Goal: Task Accomplishment & Management: Use online tool/utility

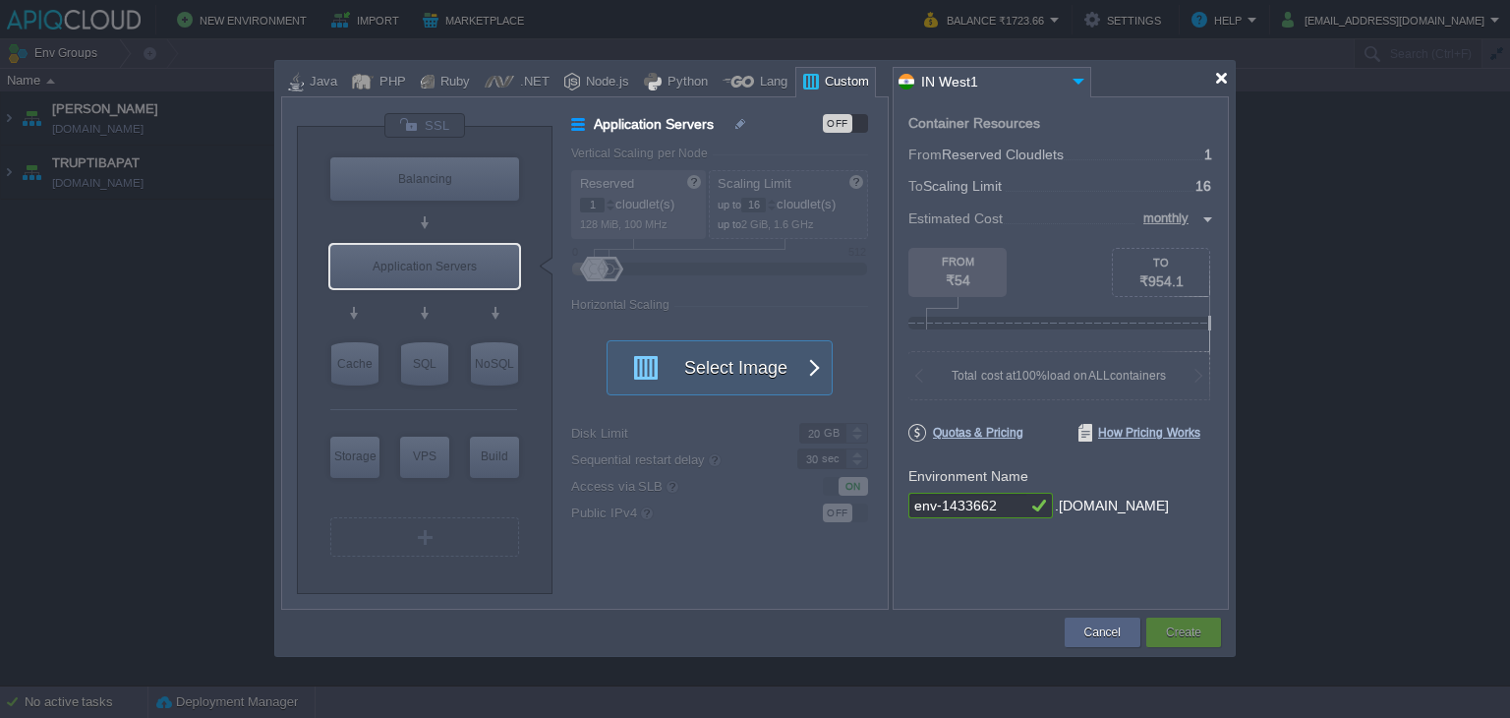
click at [1221, 76] on div at bounding box center [1221, 78] width 15 height 15
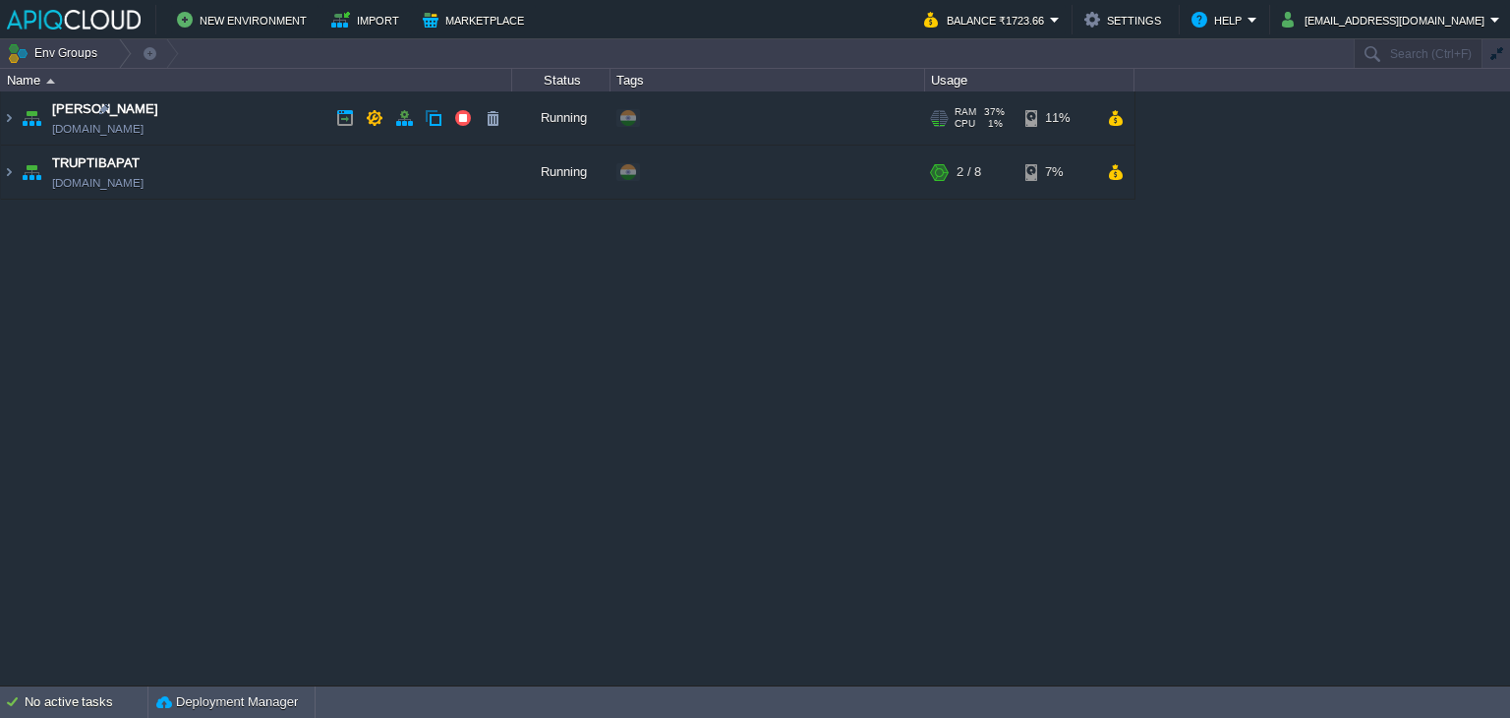
click at [272, 117] on td "Anand [DOMAIN_NAME]" at bounding box center [256, 118] width 511 height 54
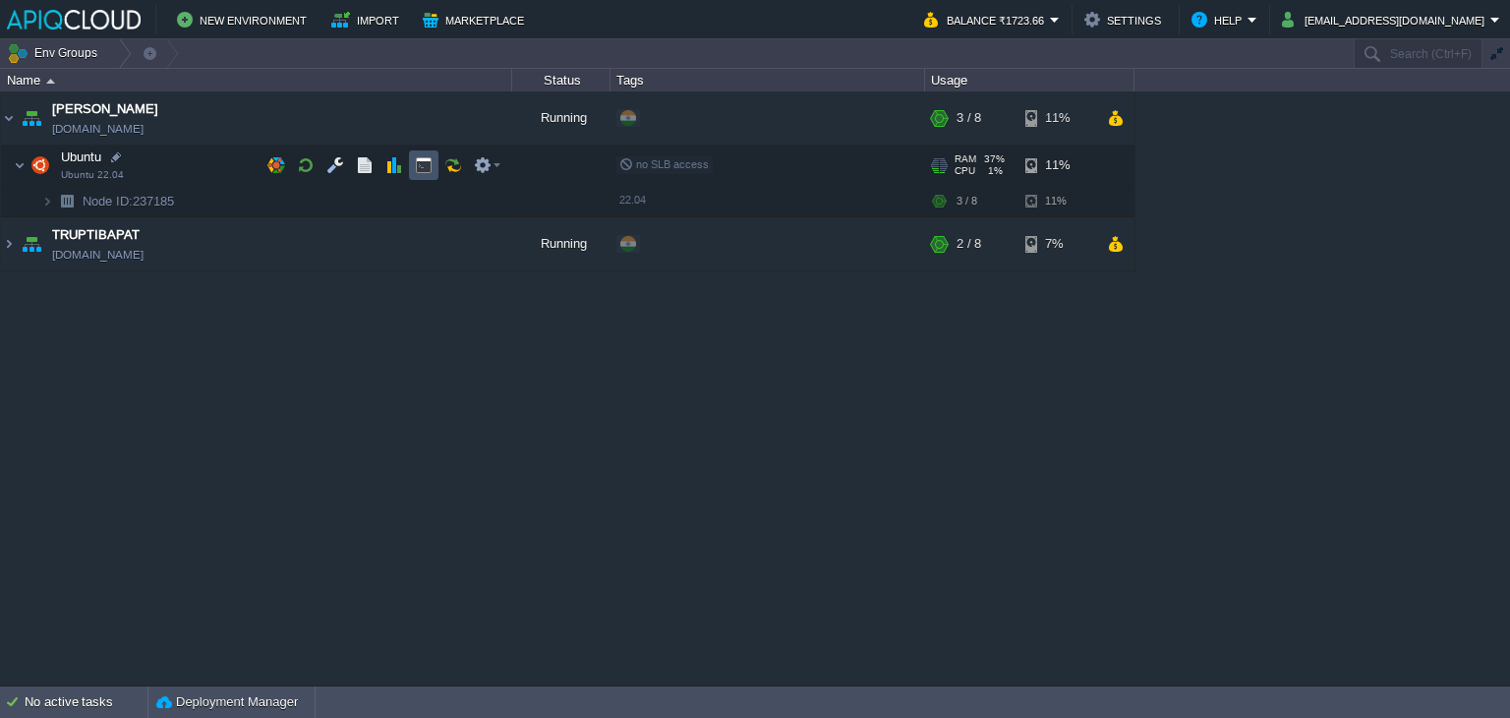
click at [423, 164] on button "button" at bounding box center [424, 165] width 18 height 18
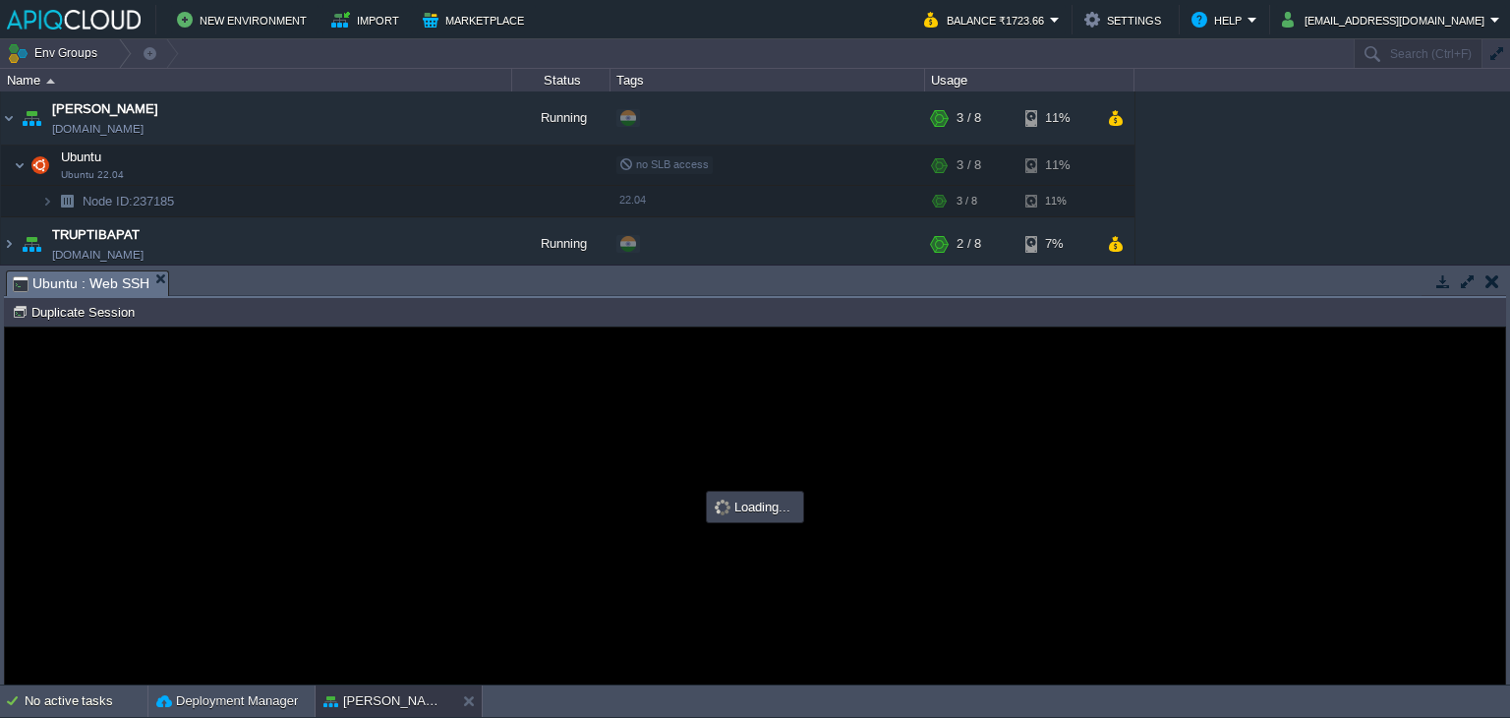
click at [1498, 280] on button "button" at bounding box center [1492, 281] width 14 height 18
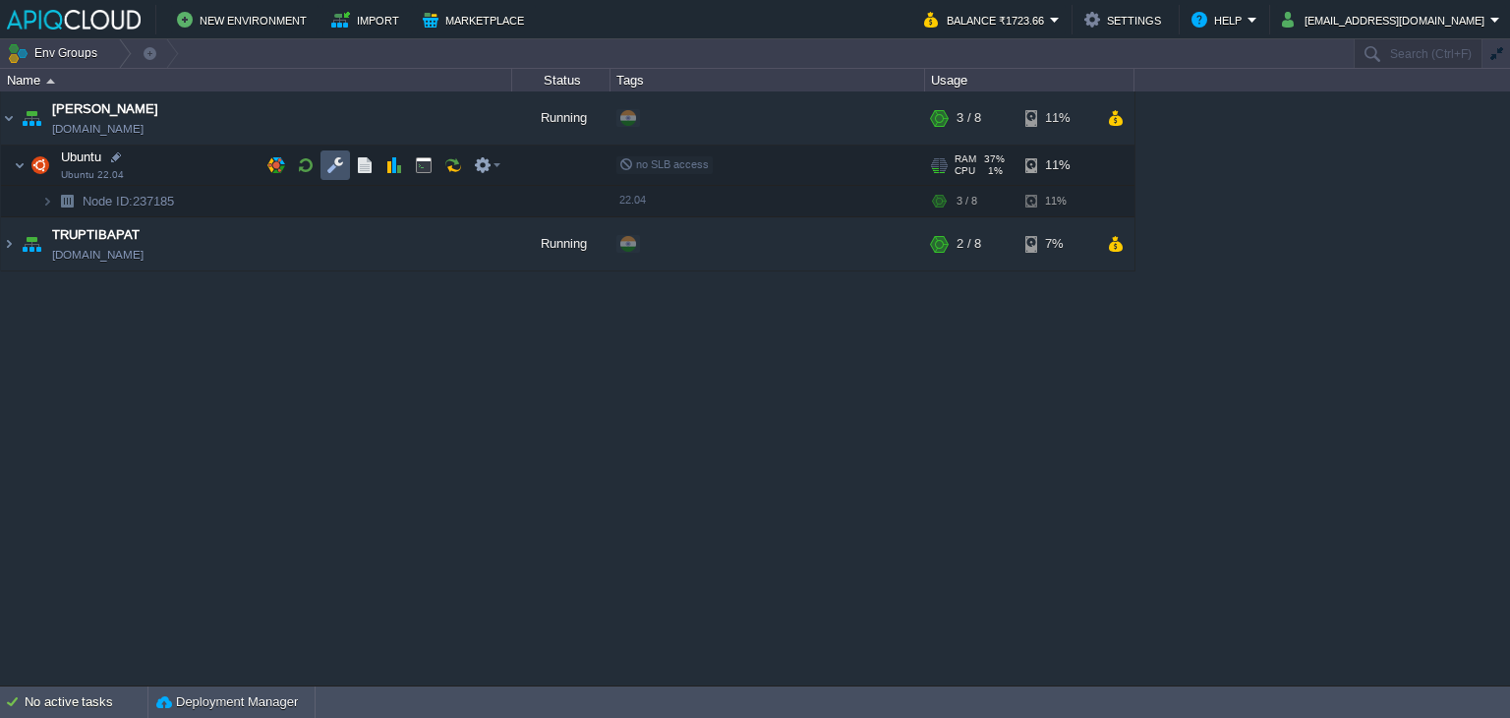
click at [341, 163] on button "button" at bounding box center [335, 165] width 18 height 18
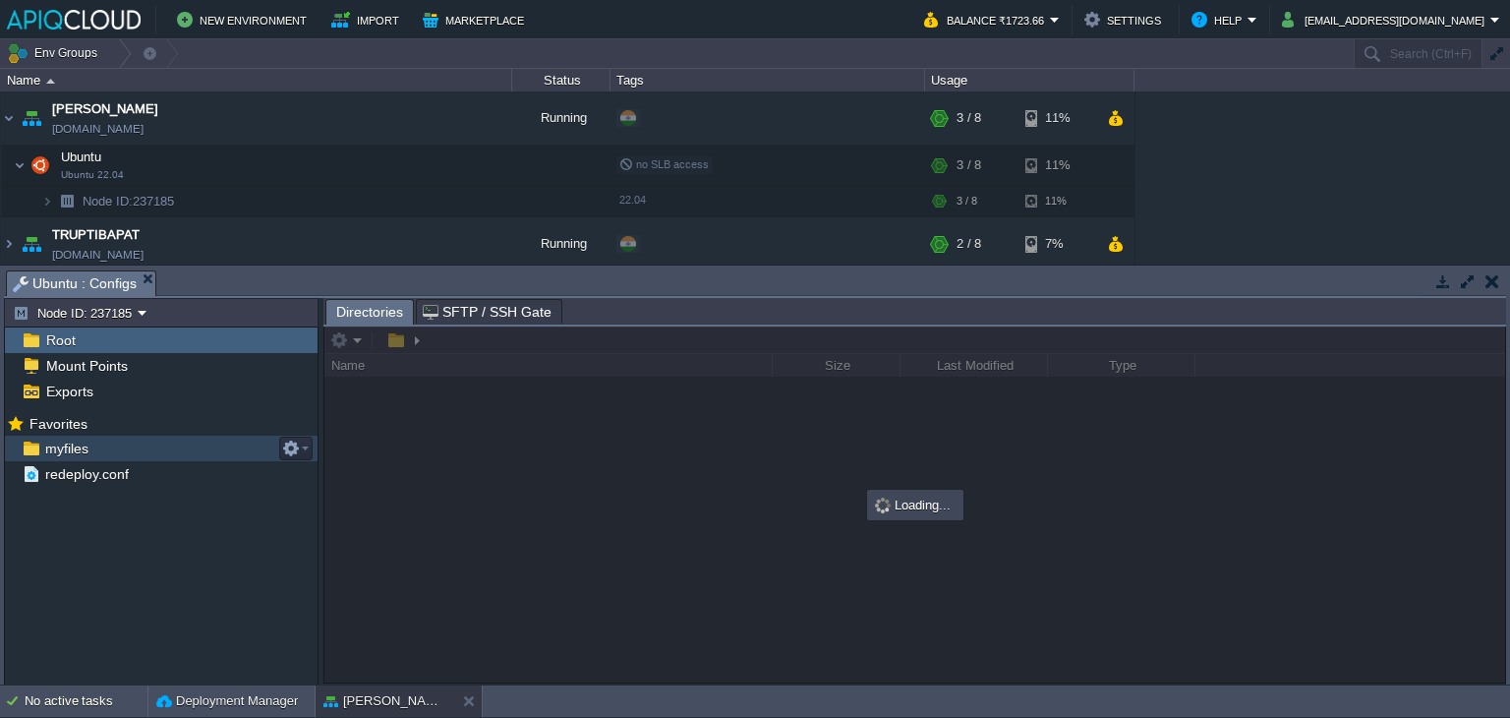
click at [58, 457] on span "myfiles" at bounding box center [66, 448] width 50 height 18
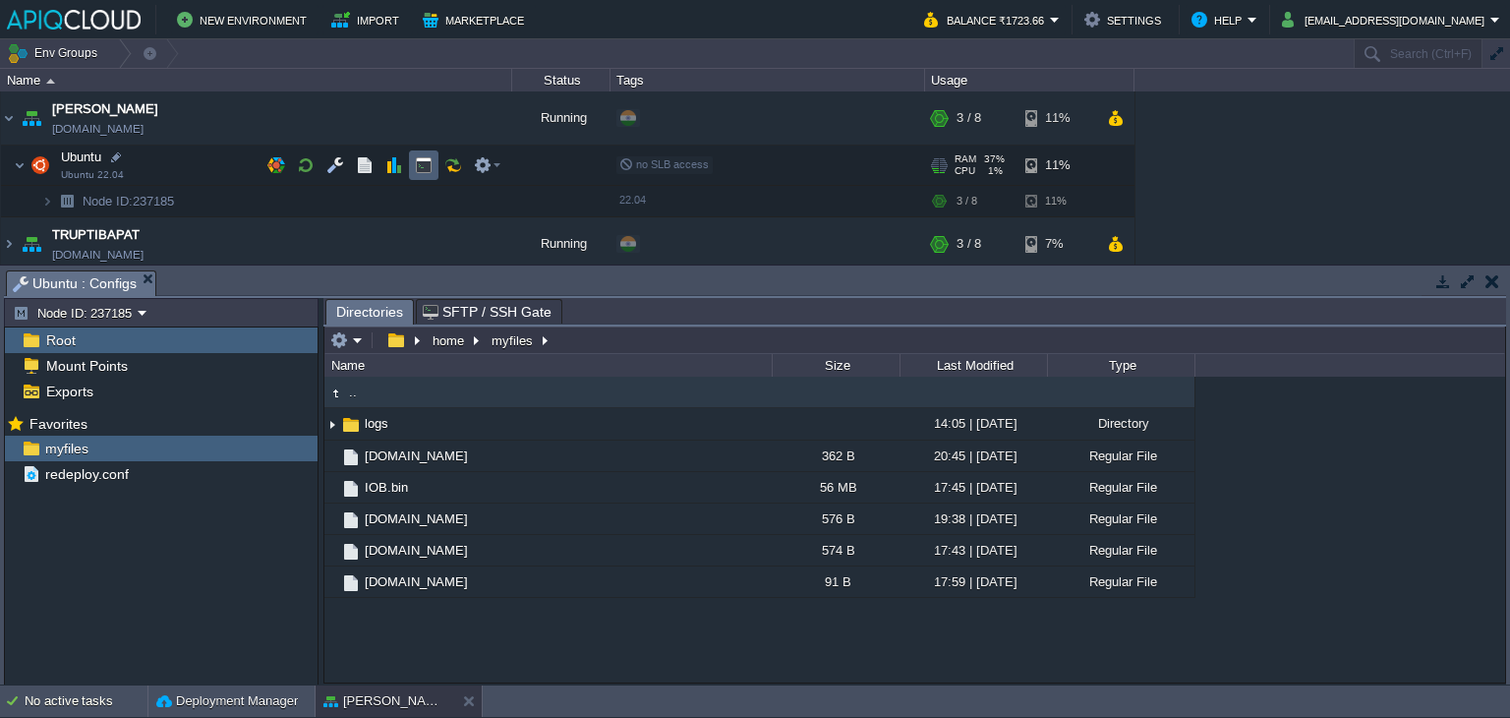
click at [415, 162] on button "button" at bounding box center [424, 165] width 18 height 18
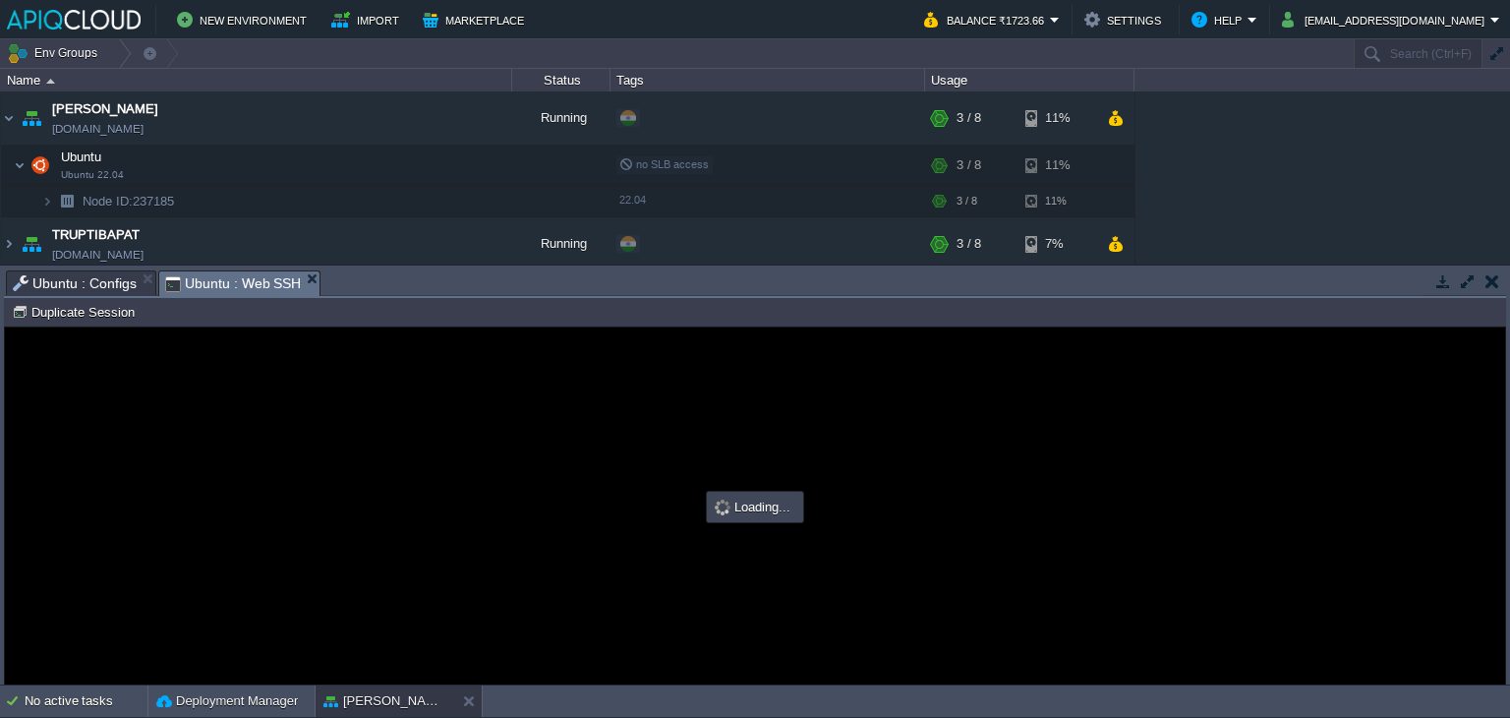
type input "#000000"
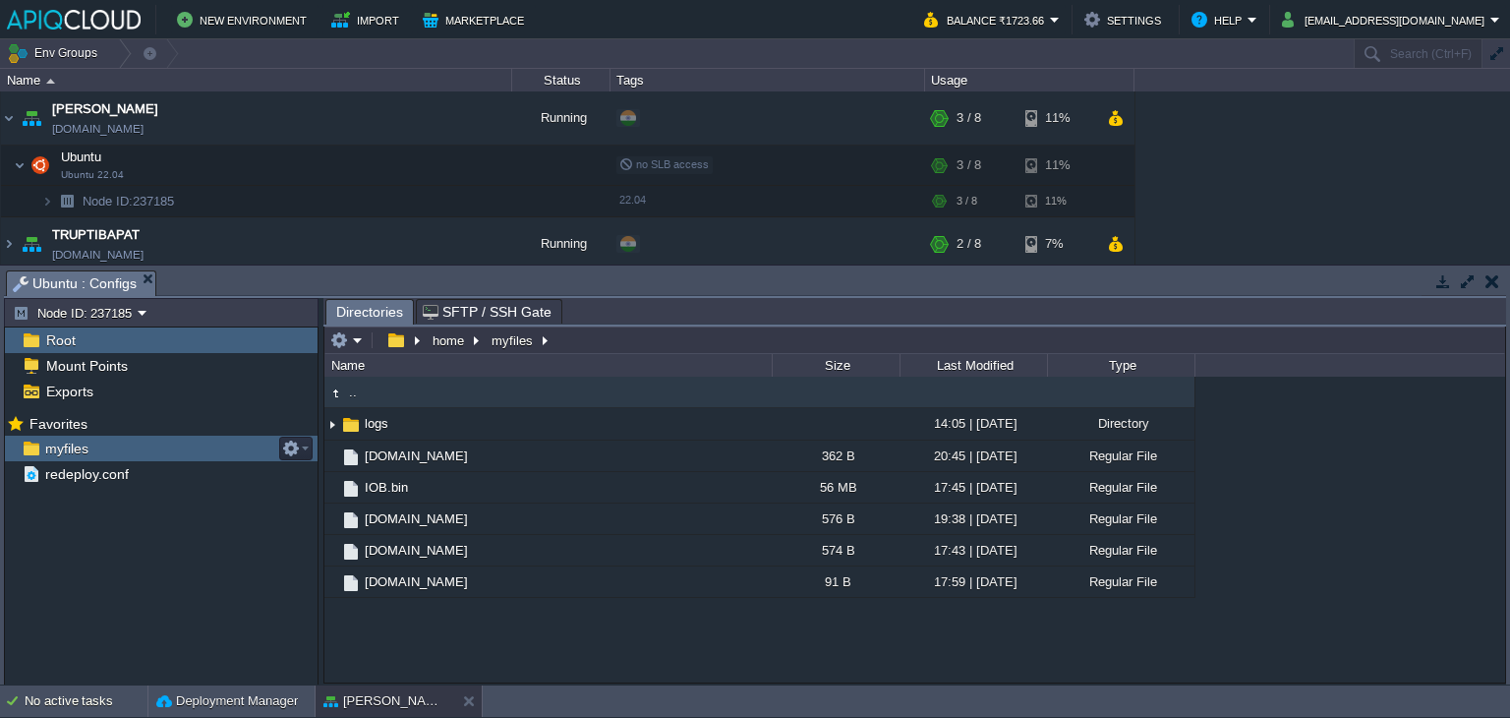
click at [62, 444] on span "myfiles" at bounding box center [66, 448] width 50 height 18
click at [72, 367] on span "Mount Points" at bounding box center [86, 366] width 88 height 18
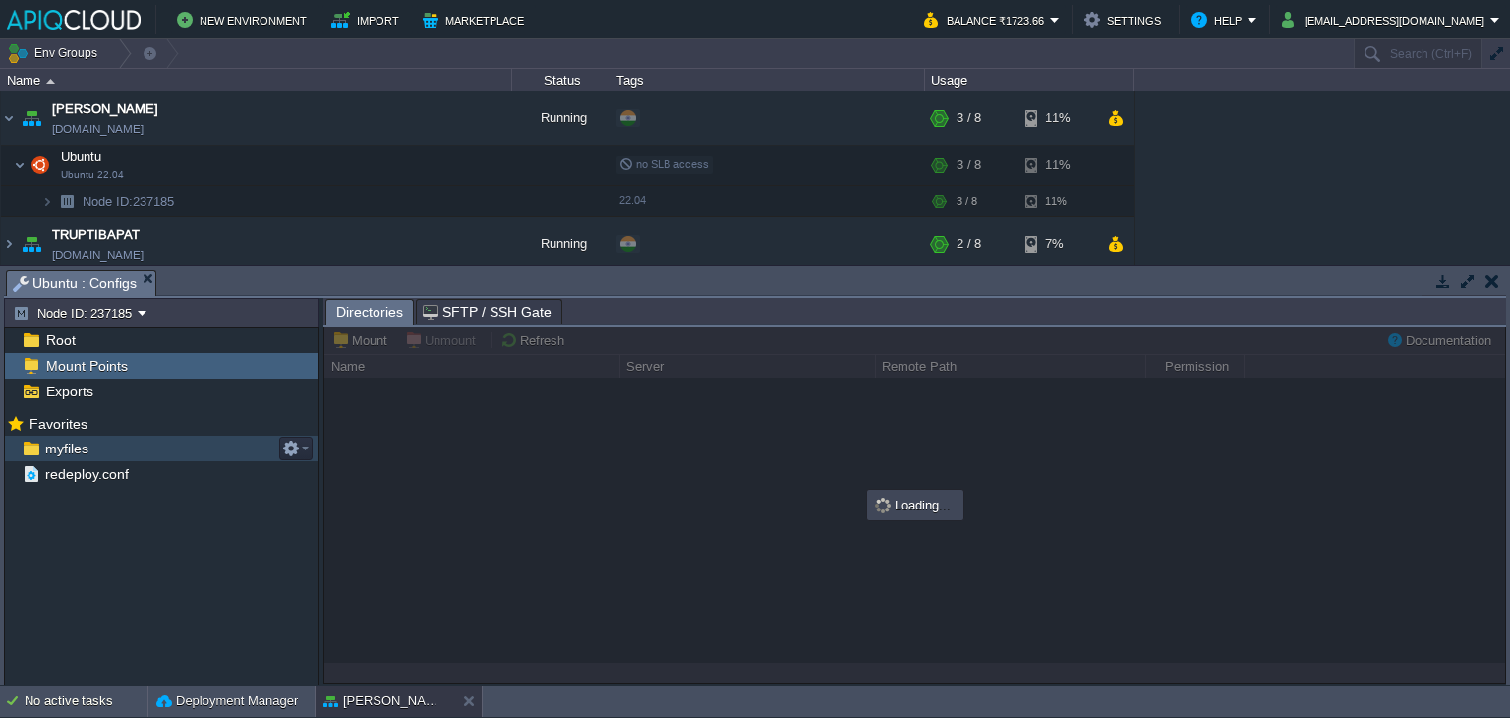
click at [83, 453] on span "myfiles" at bounding box center [66, 448] width 50 height 18
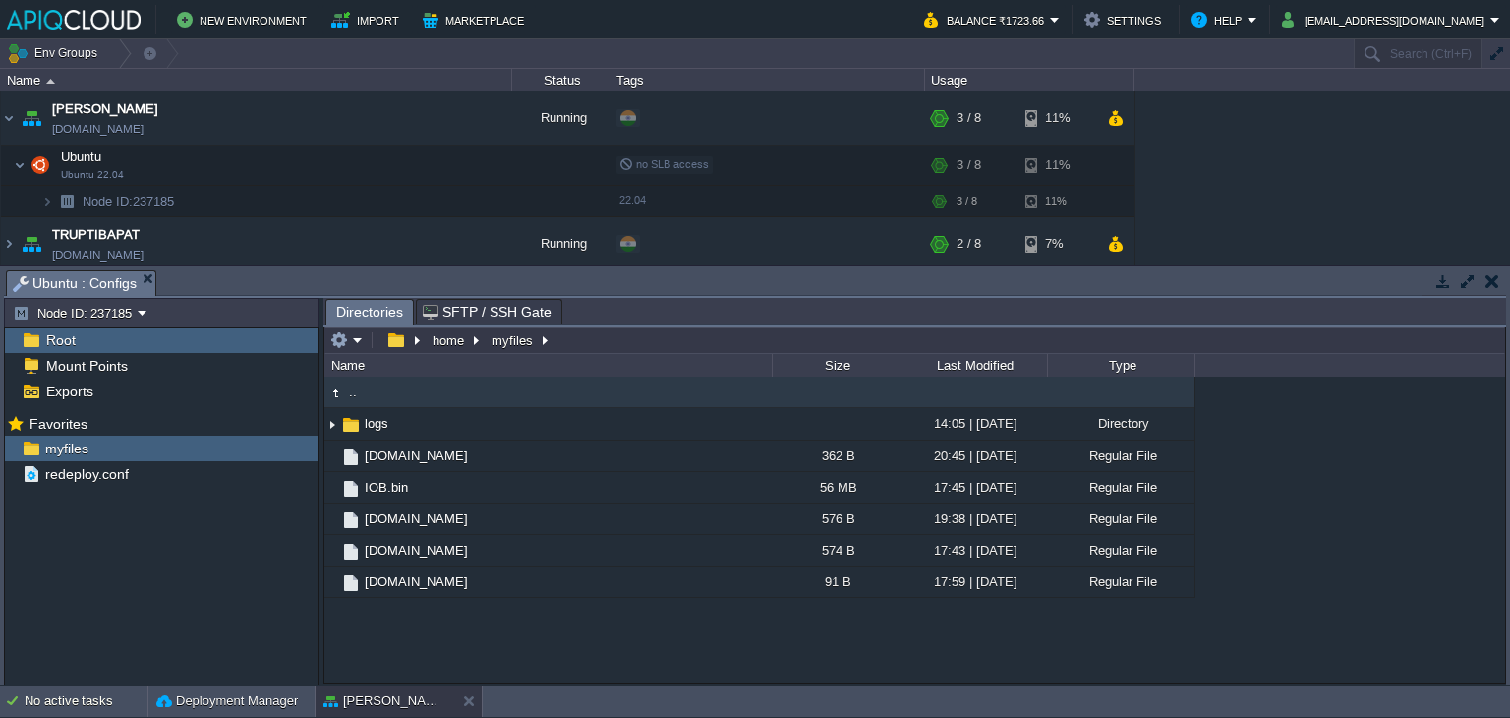
click at [66, 338] on span "Root" at bounding box center [60, 340] width 36 height 18
click at [1495, 276] on button "button" at bounding box center [1492, 281] width 14 height 18
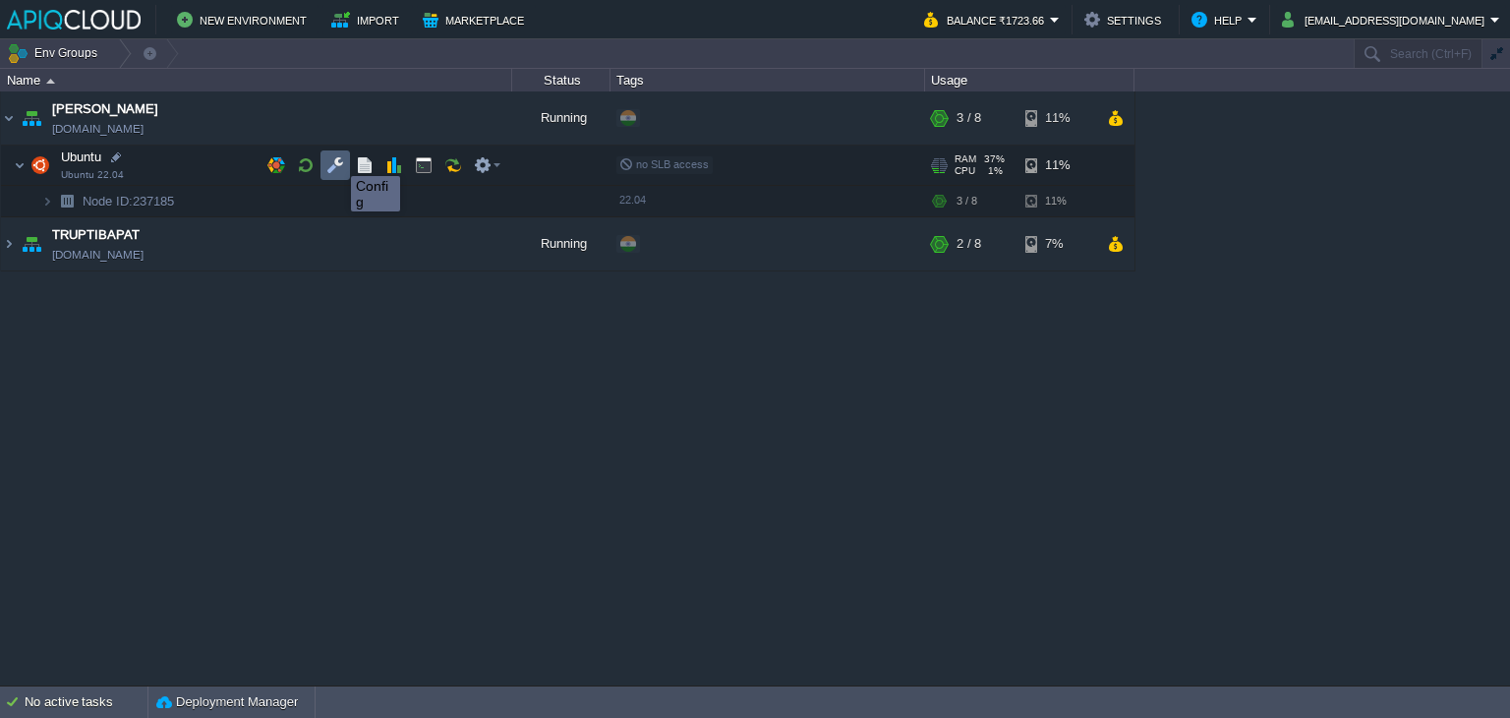
click at [336, 158] on button "button" at bounding box center [335, 165] width 18 height 18
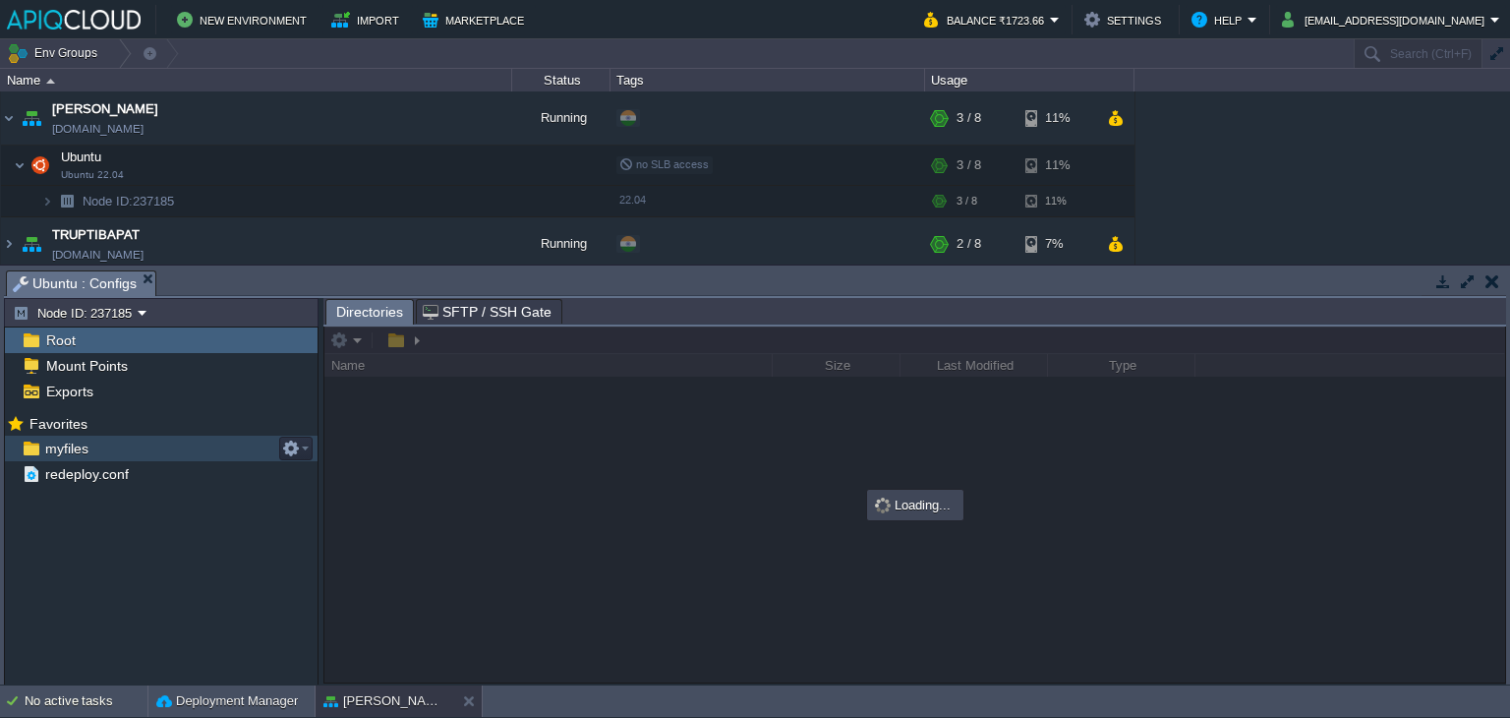
click at [70, 439] on span "myfiles" at bounding box center [66, 448] width 50 height 18
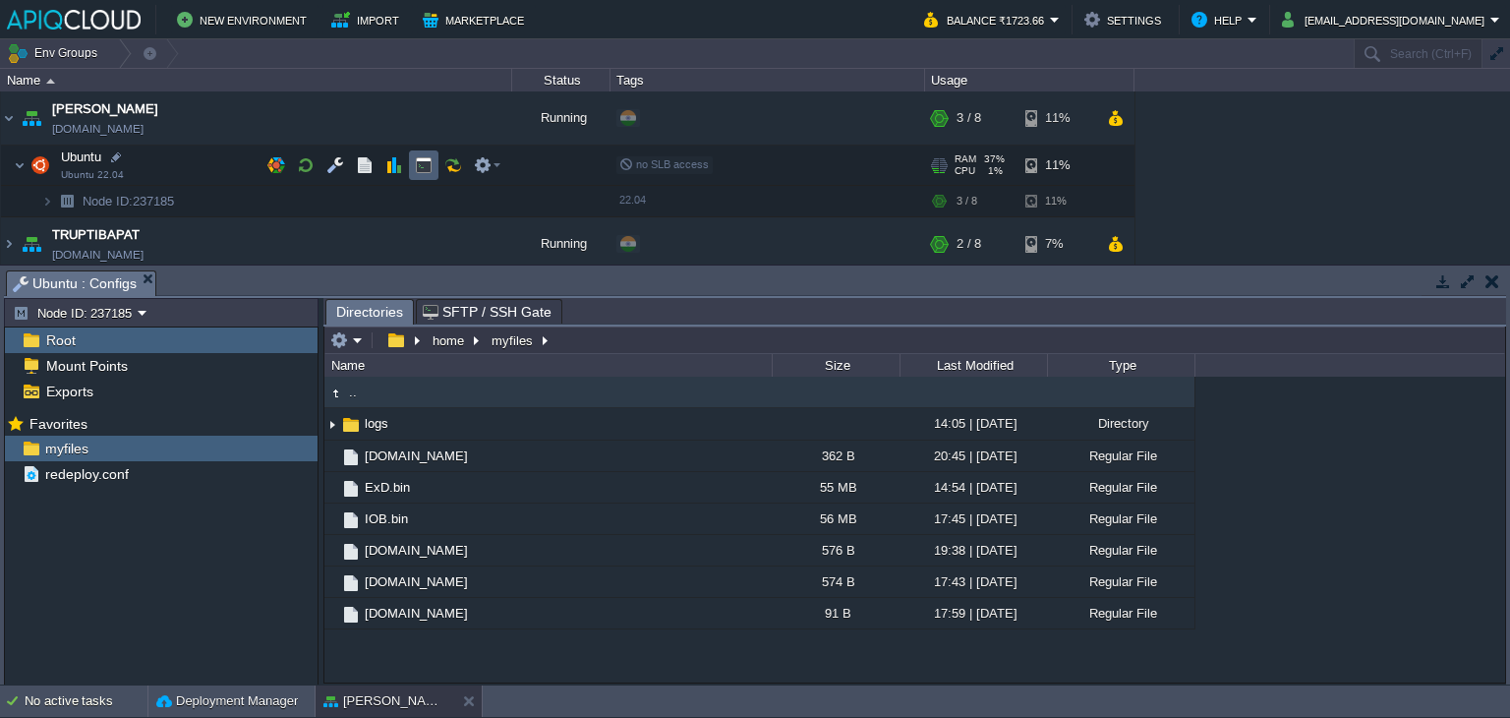
click at [421, 164] on button "button" at bounding box center [424, 165] width 18 height 18
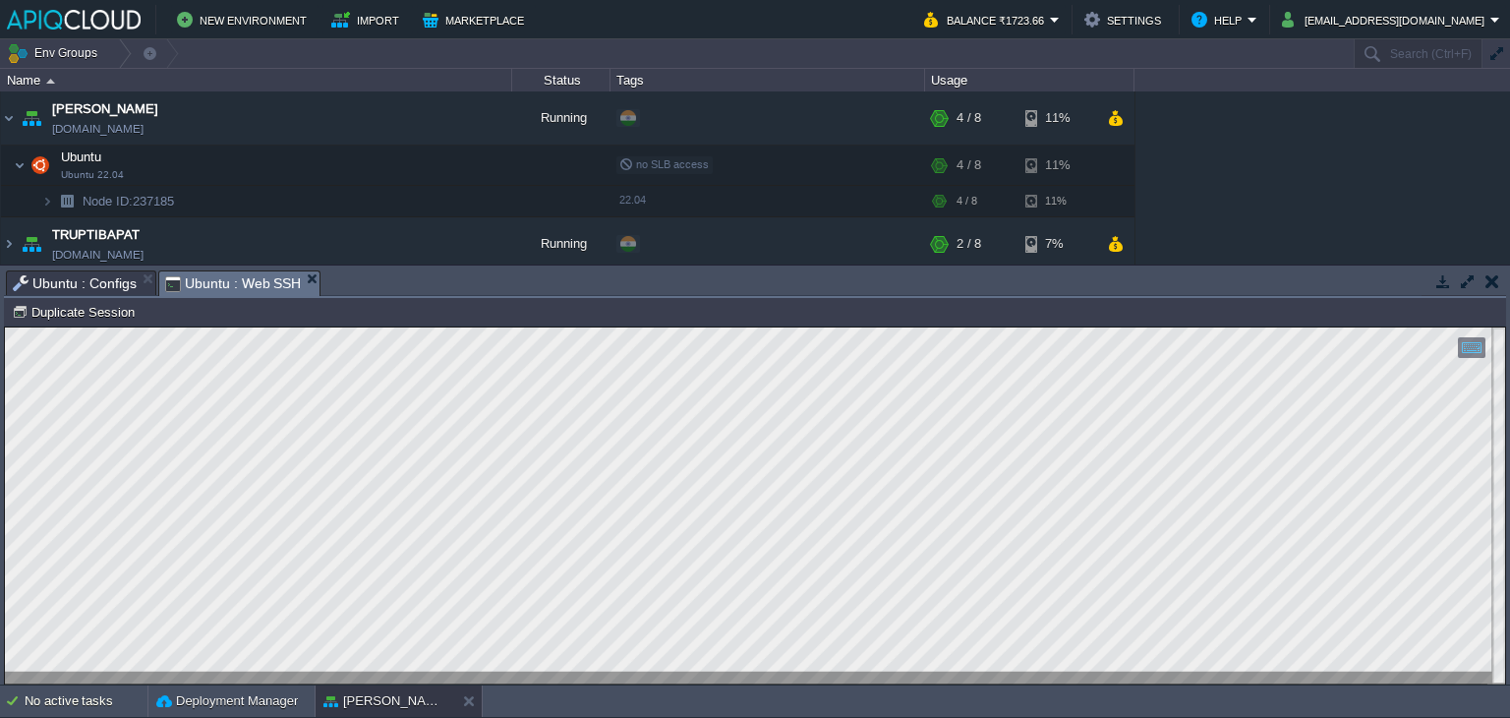
click at [5, 327] on html "Copy: Ctrl + Shift + C Paste: Ctrl + V Settings: Ctrl + Shift + Alt 0" at bounding box center [755, 327] width 1500 height 0
type textarea "GNU nano 6.2 /tmp/crontab.Y2FWJ6/crontab * 05 9 * * * /home/myfiles/[DOMAIN_NAM…"
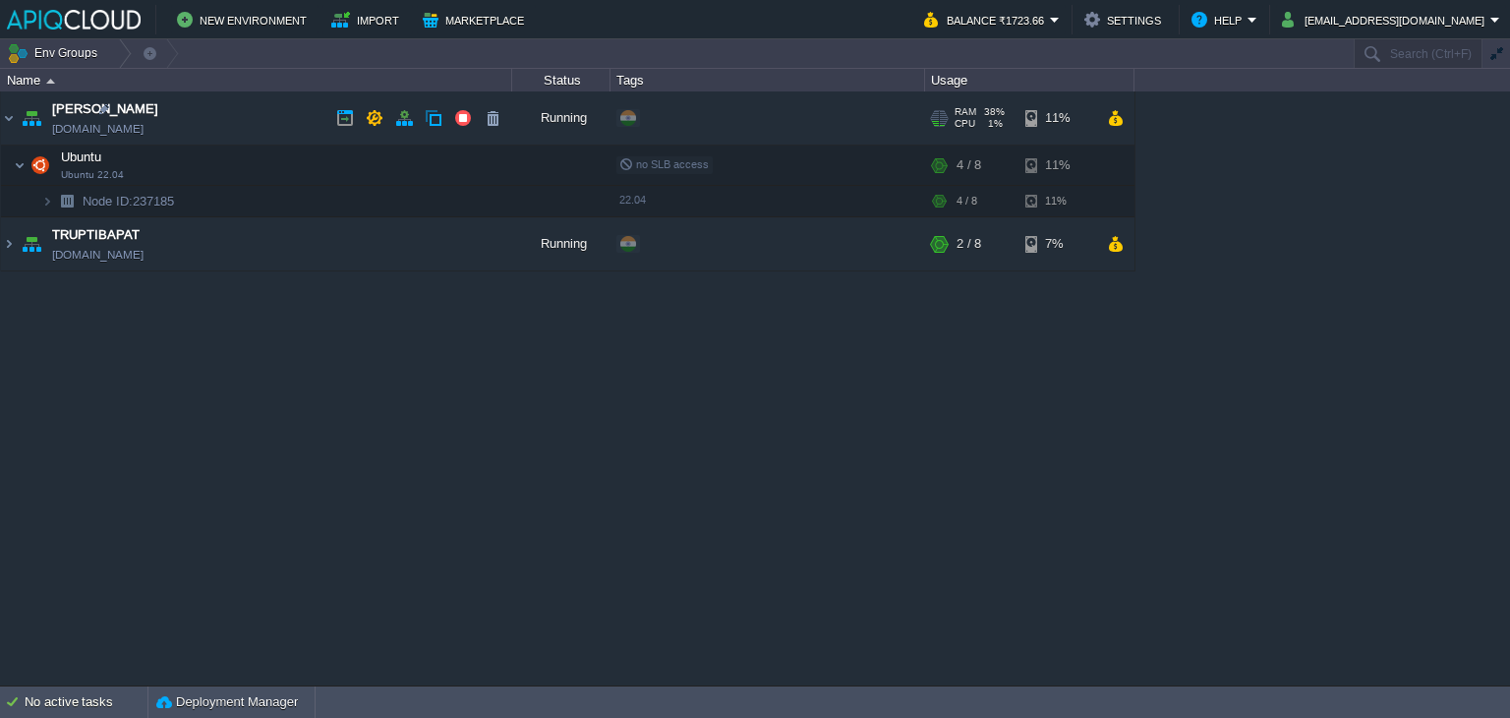
click at [297, 108] on td "Anand [DOMAIN_NAME]" at bounding box center [256, 118] width 511 height 54
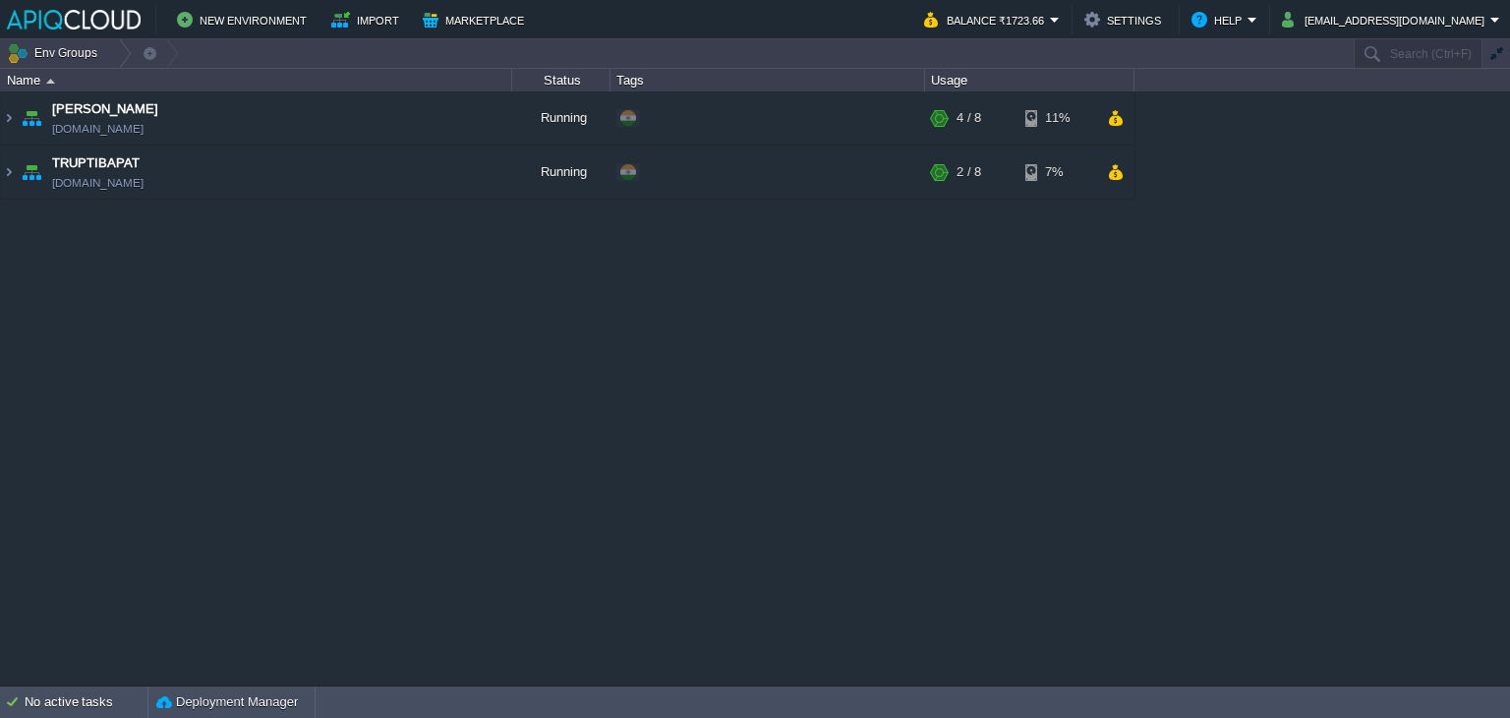
click at [814, 382] on div "Anand [DOMAIN_NAME] Running + Add to Env Group RAM 38% CPU 1% 4 / 8 11% Ubuntu …" at bounding box center [755, 388] width 1510 height 594
click at [258, 122] on td "Anand [DOMAIN_NAME]" at bounding box center [256, 118] width 511 height 54
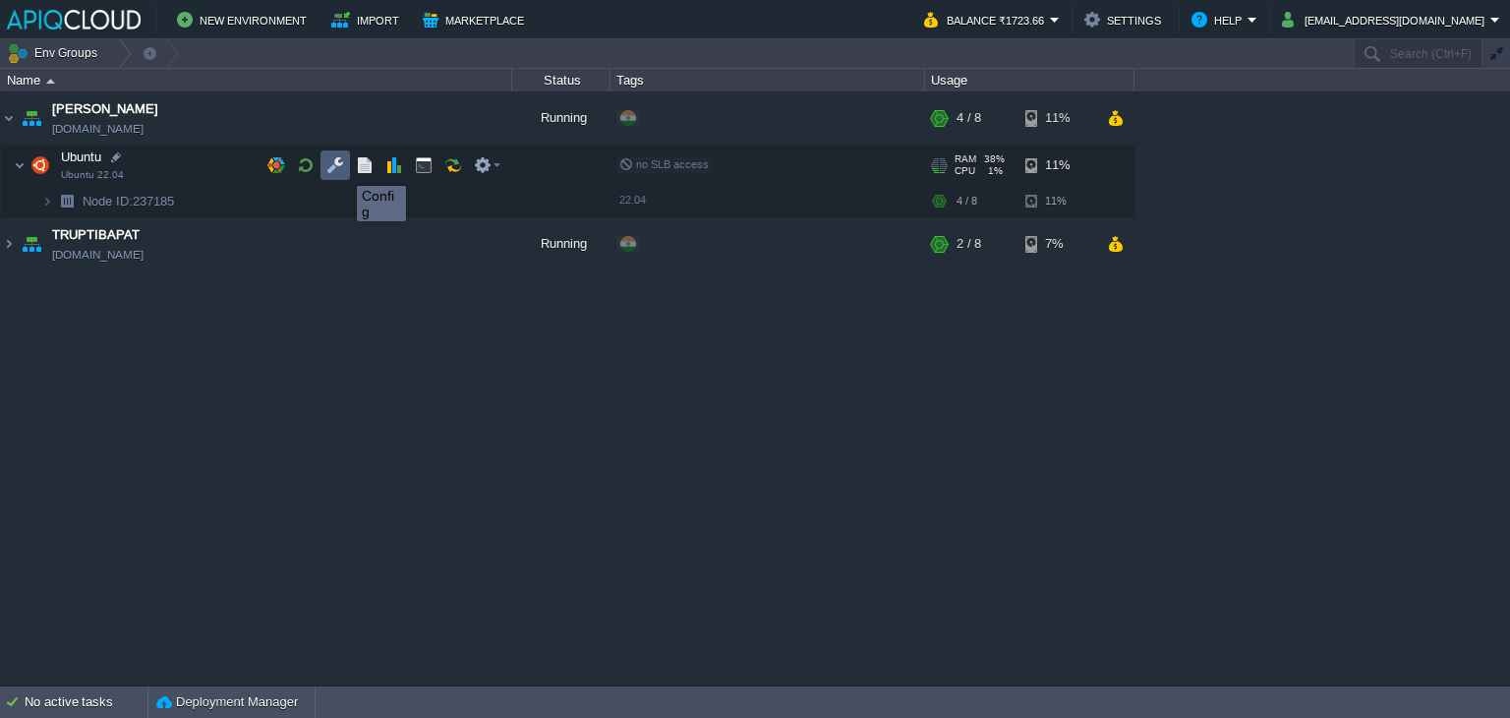
click at [334, 162] on button "button" at bounding box center [335, 165] width 18 height 18
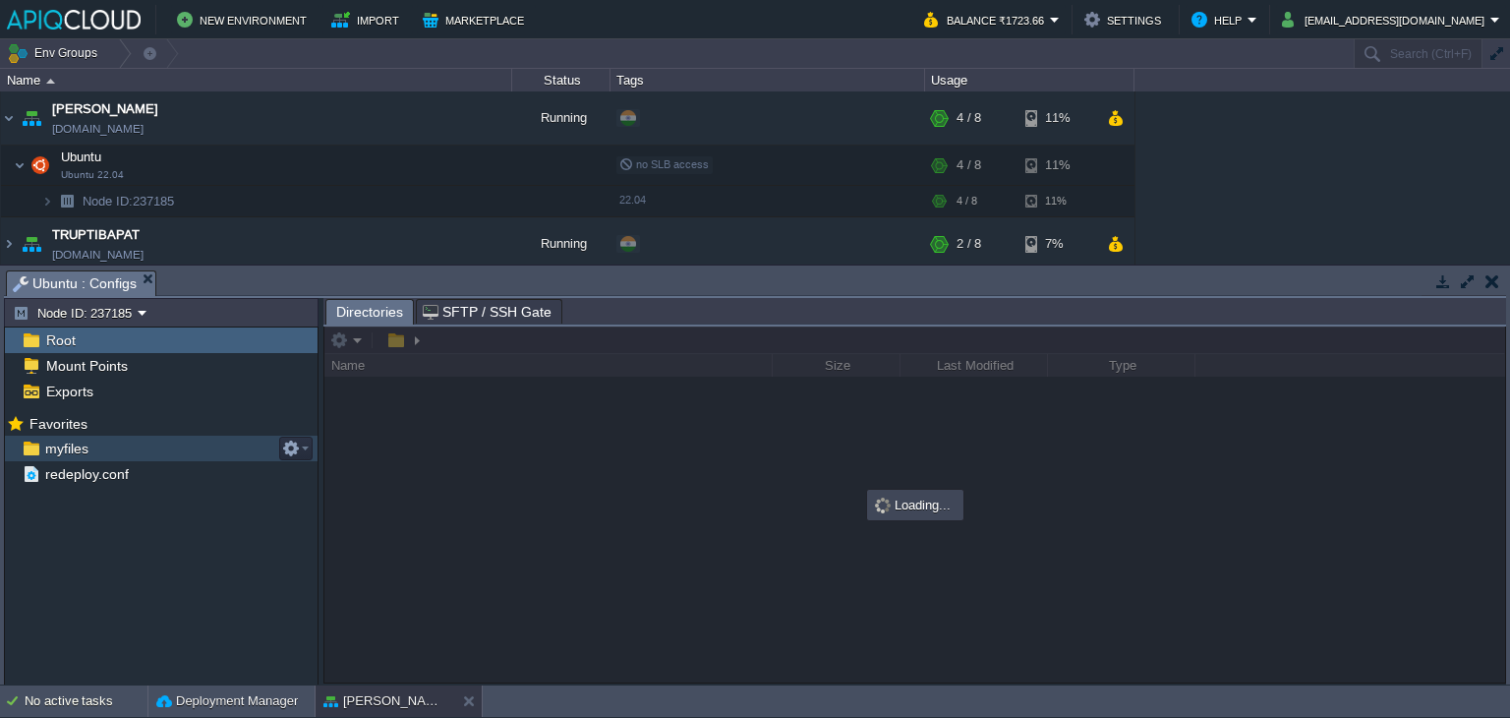
click at [59, 448] on span "myfiles" at bounding box center [66, 448] width 50 height 18
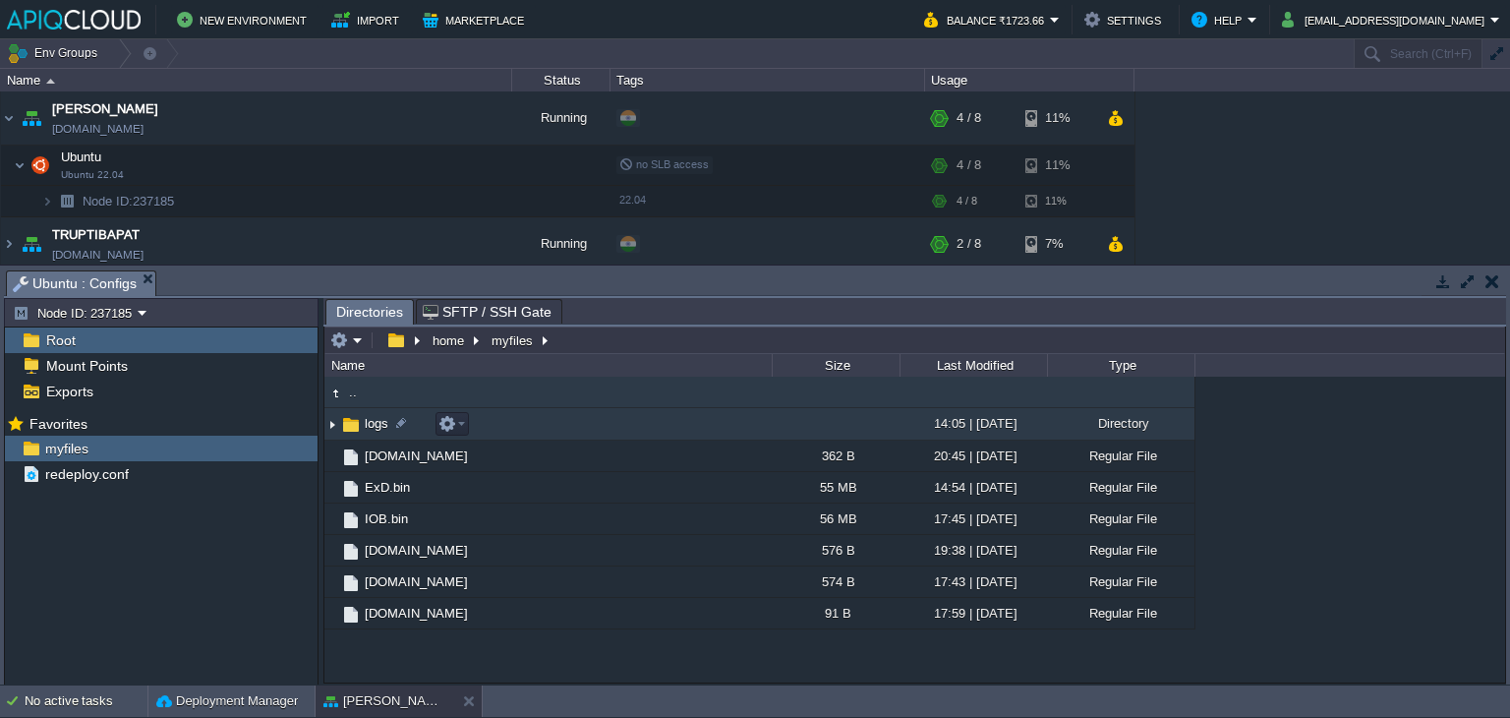
click at [331, 422] on img at bounding box center [332, 424] width 16 height 30
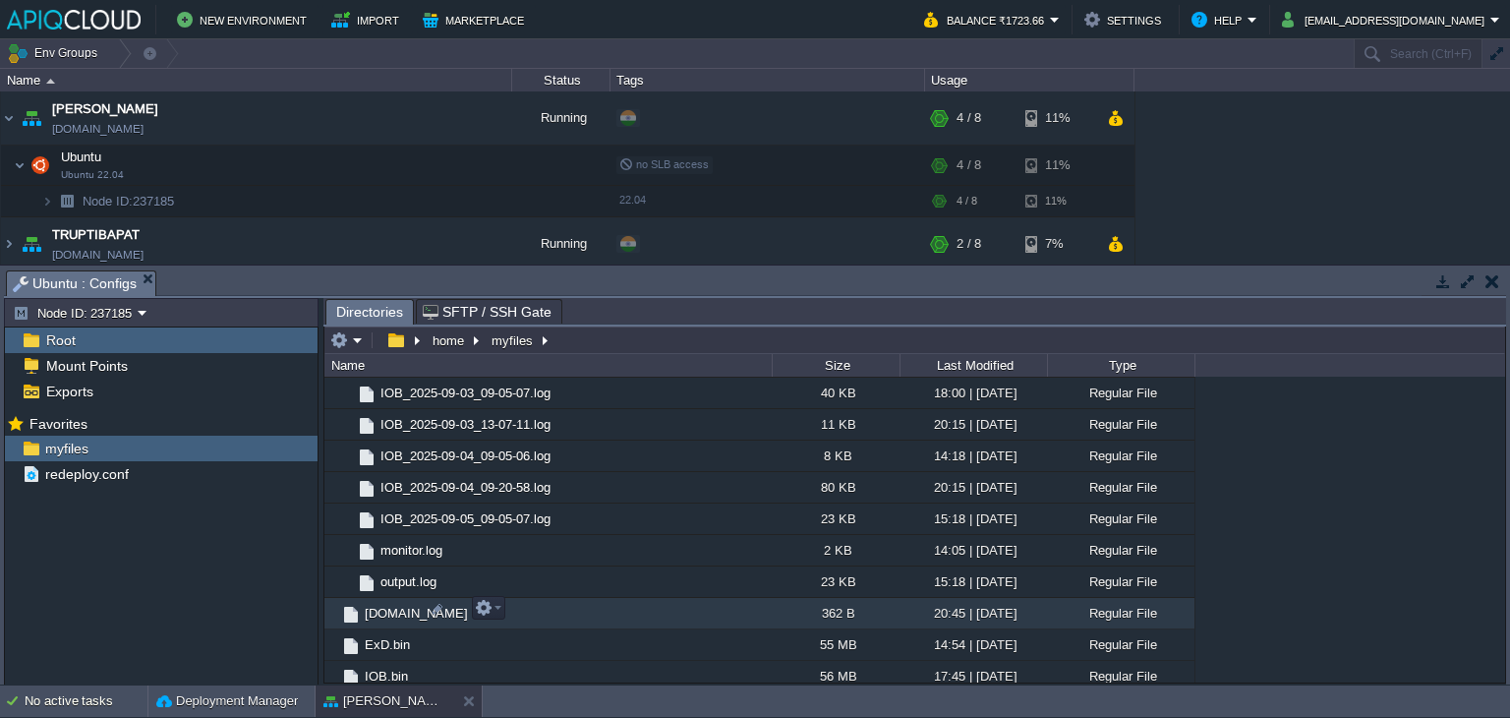
scroll to position [543, 0]
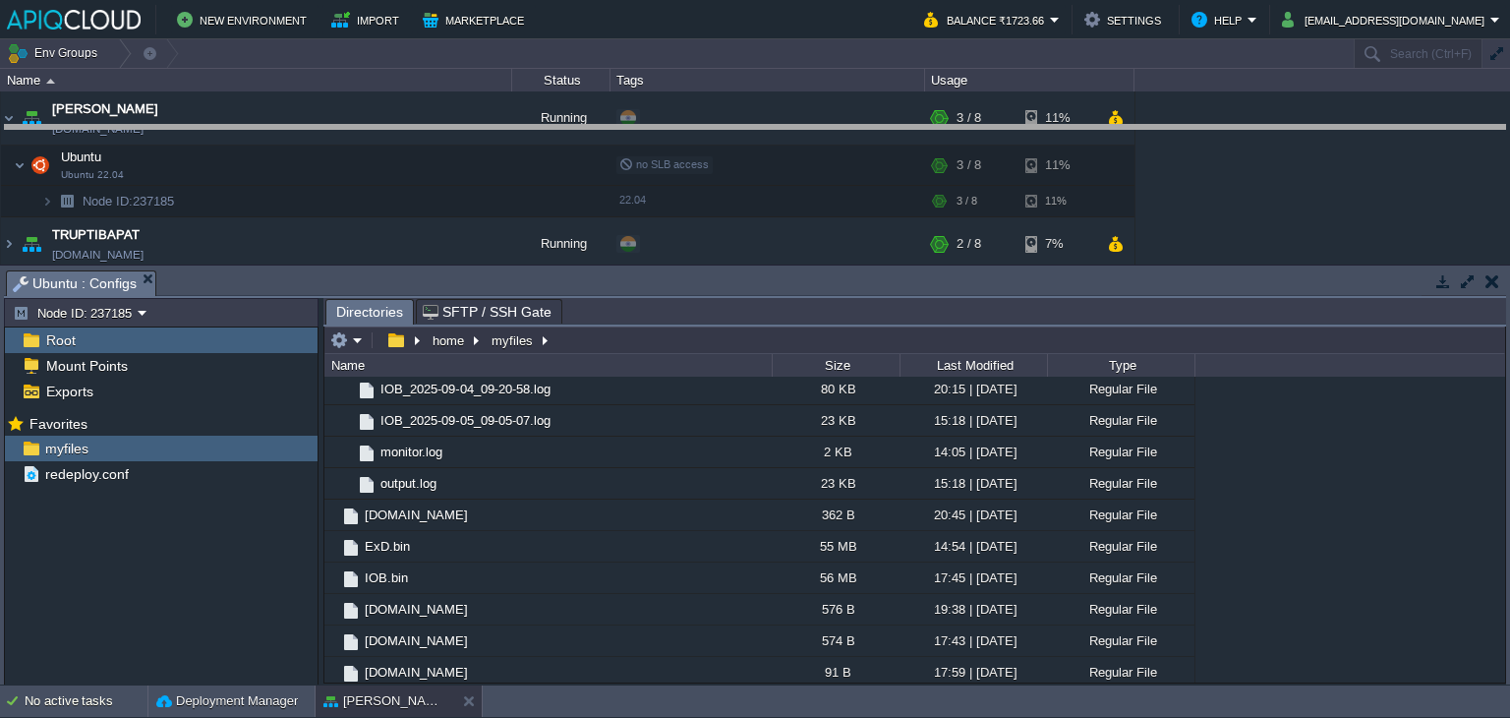
drag, startPoint x: 637, startPoint y: 295, endPoint x: 641, endPoint y: 149, distance: 145.5
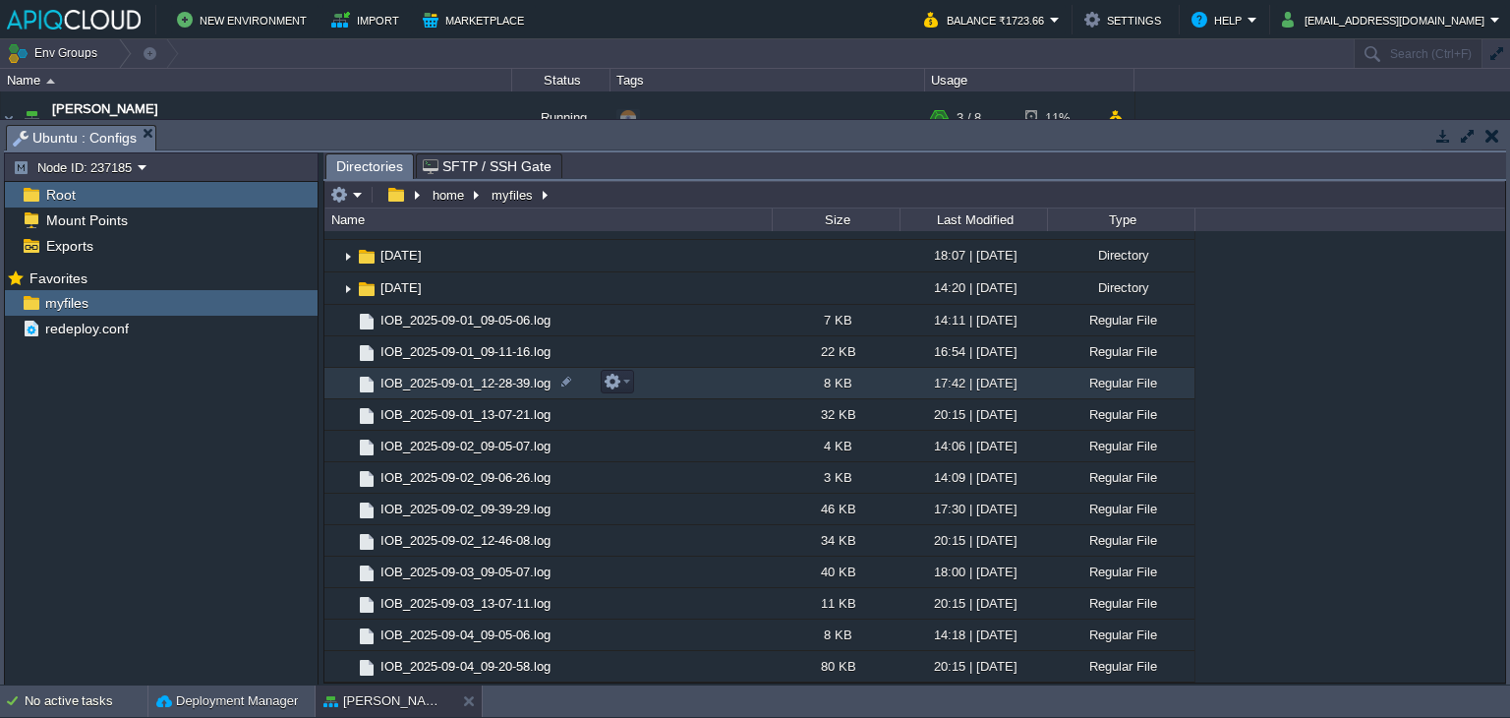
scroll to position [0, 0]
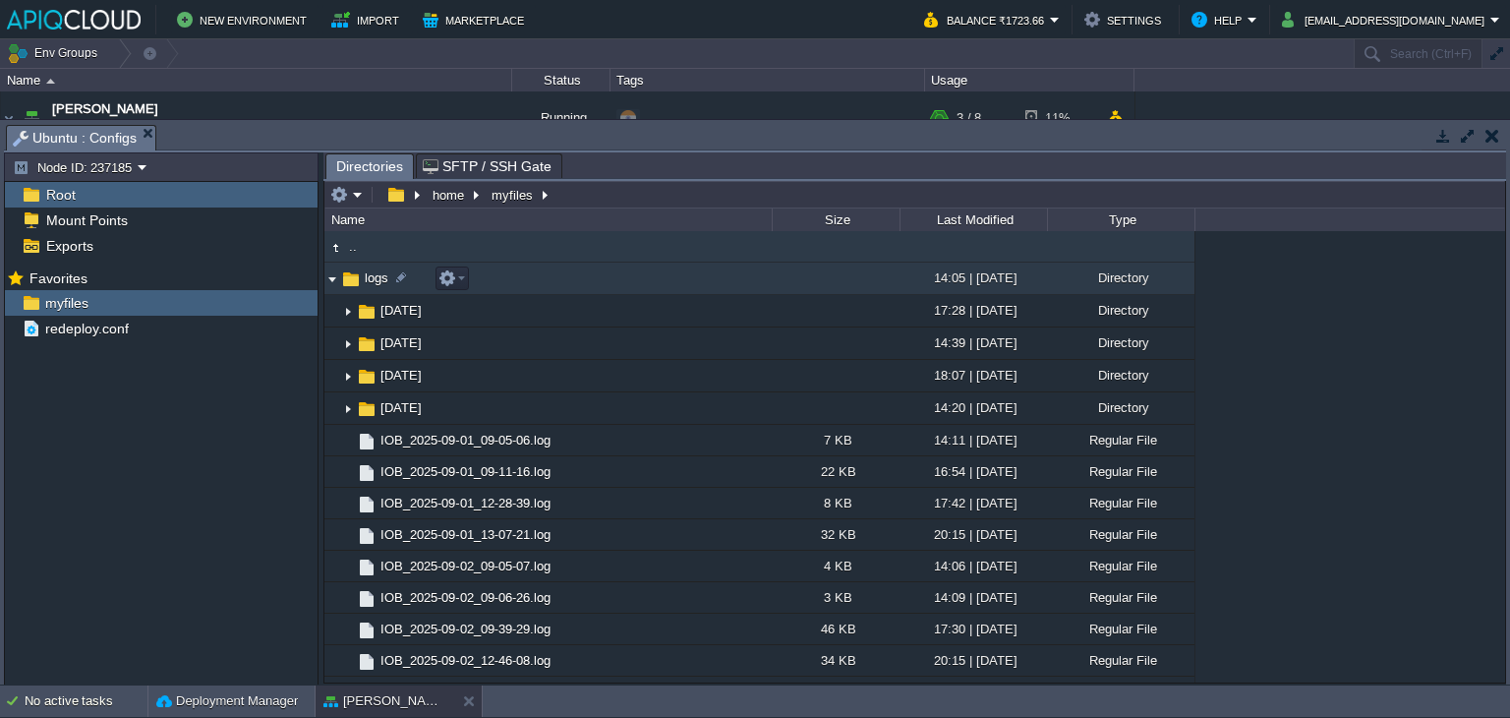
click at [336, 275] on img at bounding box center [332, 278] width 16 height 30
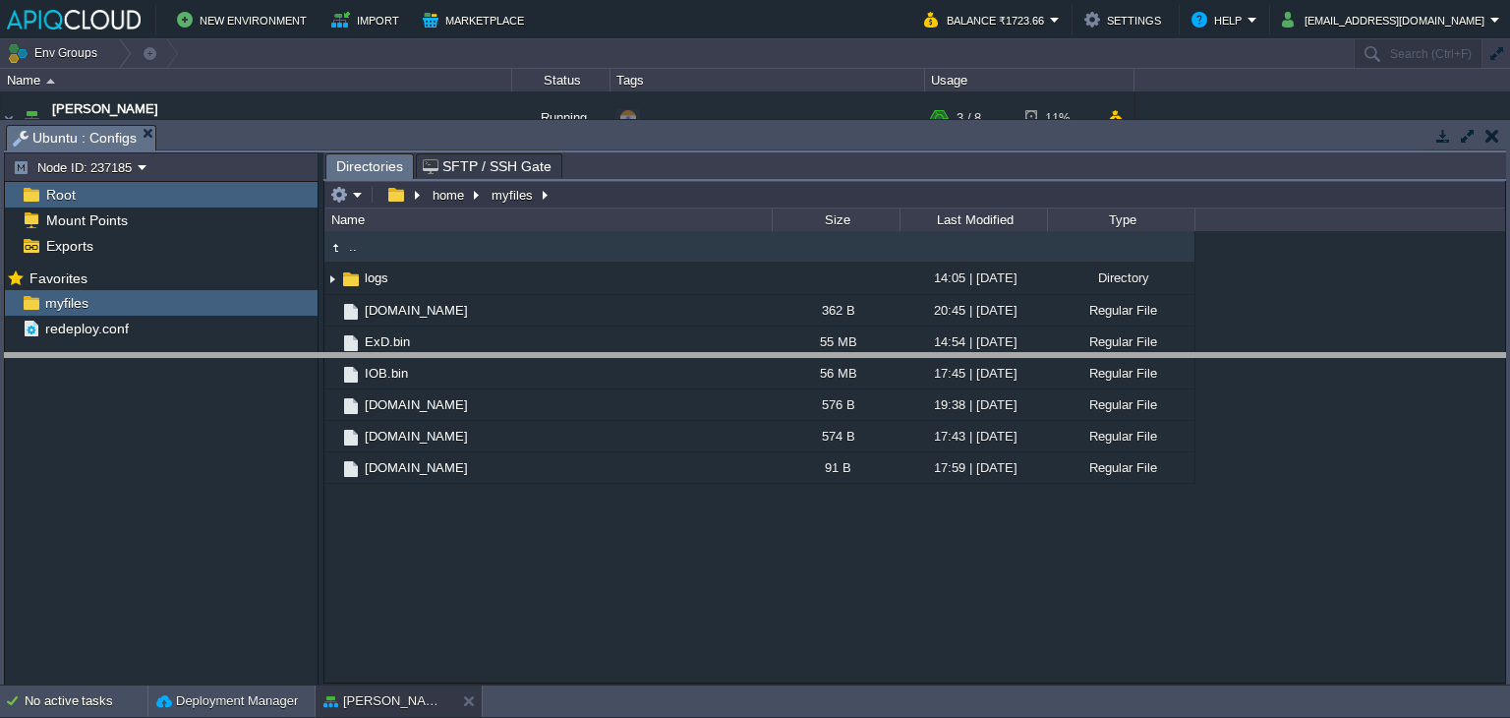
drag, startPoint x: 889, startPoint y: 127, endPoint x: 921, endPoint y: 355, distance: 230.4
click at [921, 355] on body "New Environment Import Marketplace Bonus ₹0.00 Upgrade Account Balance ₹1723.66…" at bounding box center [755, 359] width 1510 height 718
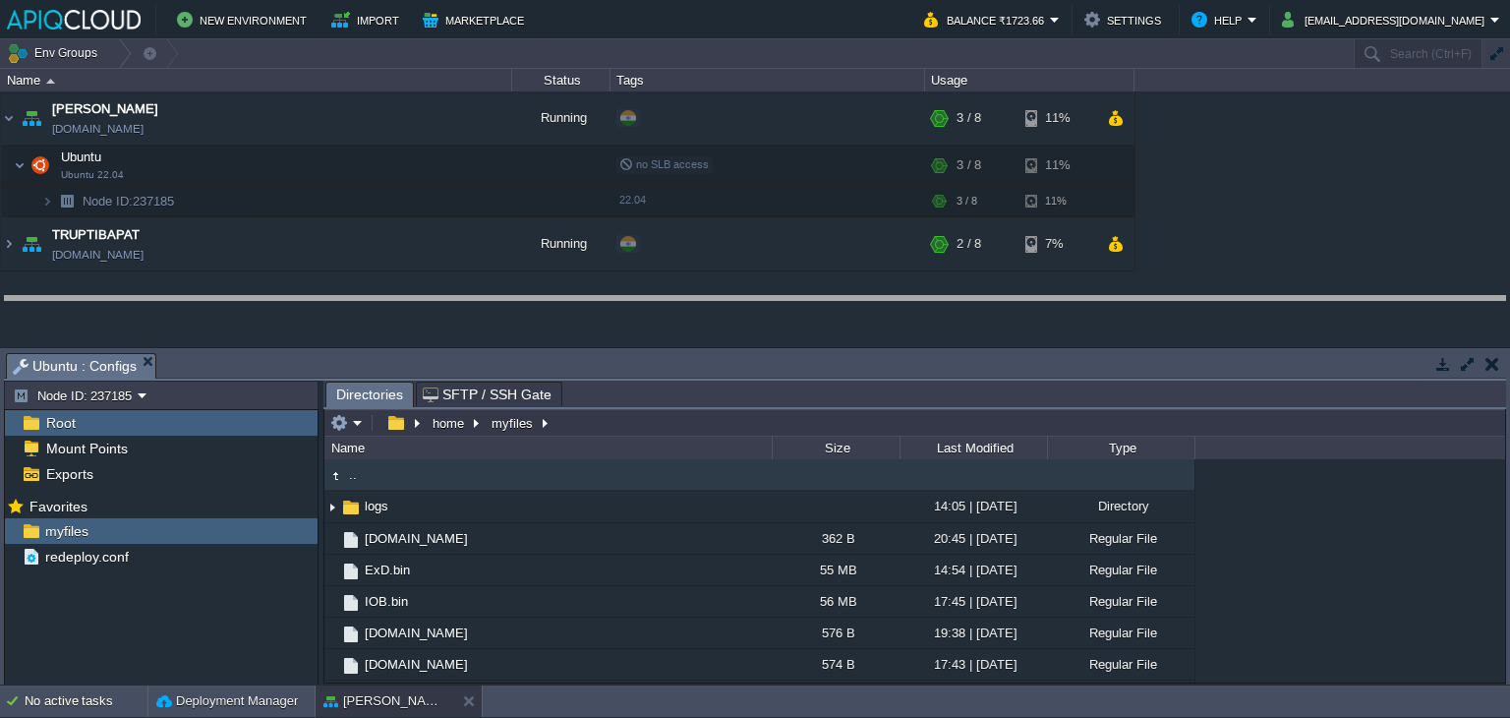
drag, startPoint x: 733, startPoint y: 359, endPoint x: 735, endPoint y: 302, distance: 57.1
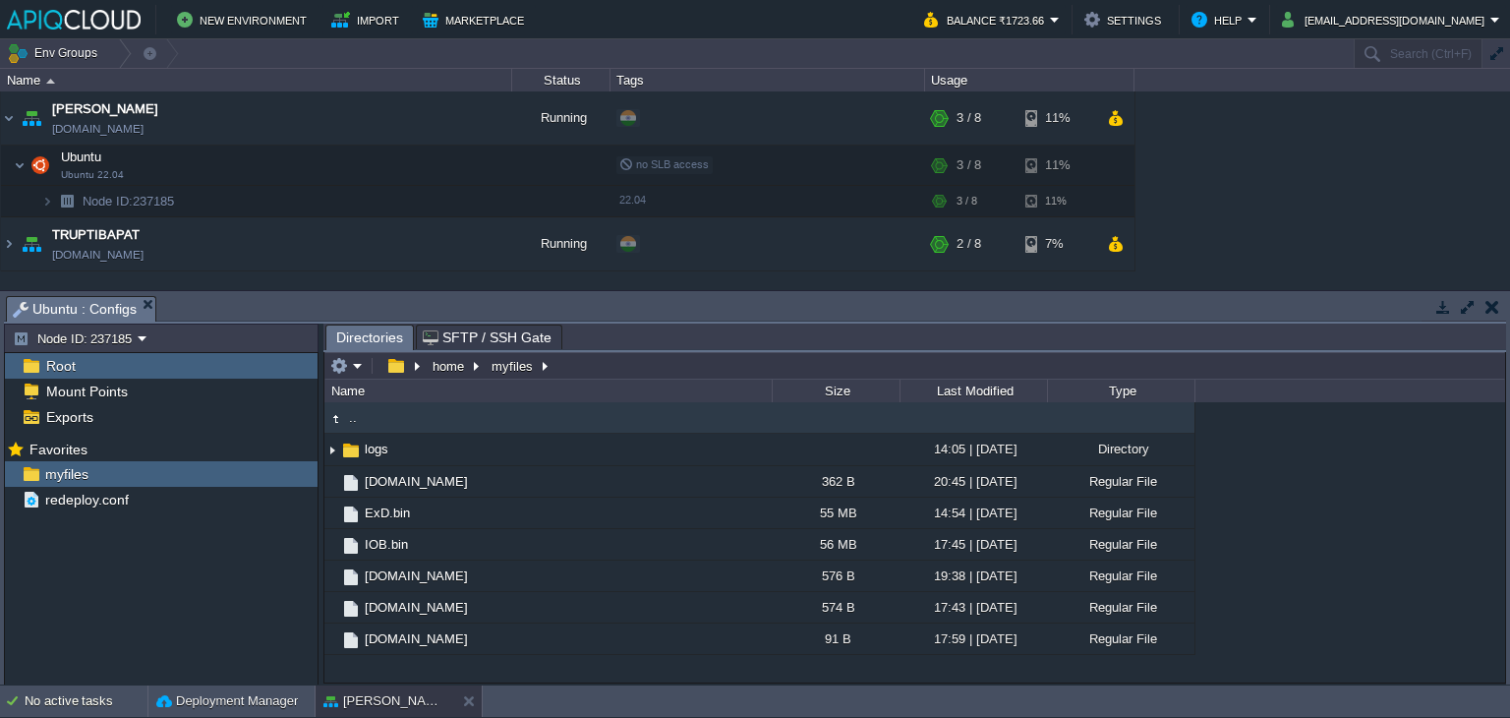
click at [1498, 296] on td at bounding box center [1492, 307] width 25 height 24
